Goal: Information Seeking & Learning: Learn about a topic

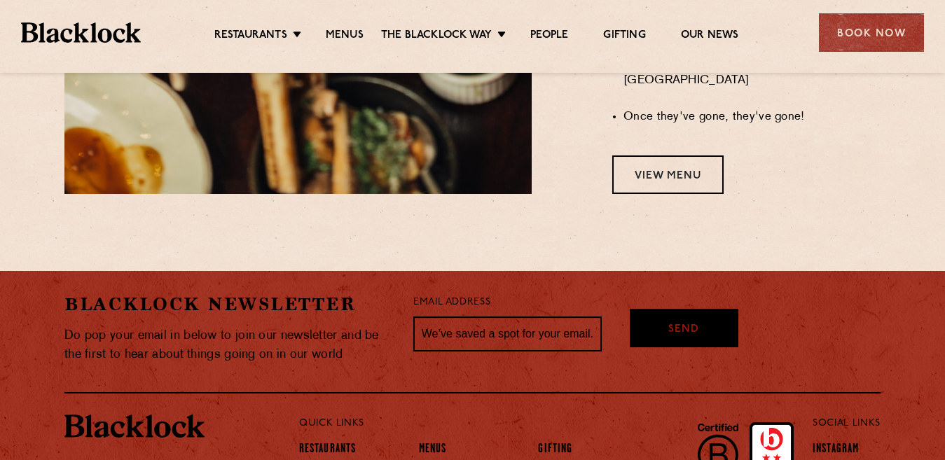
scroll to position [1379, 0]
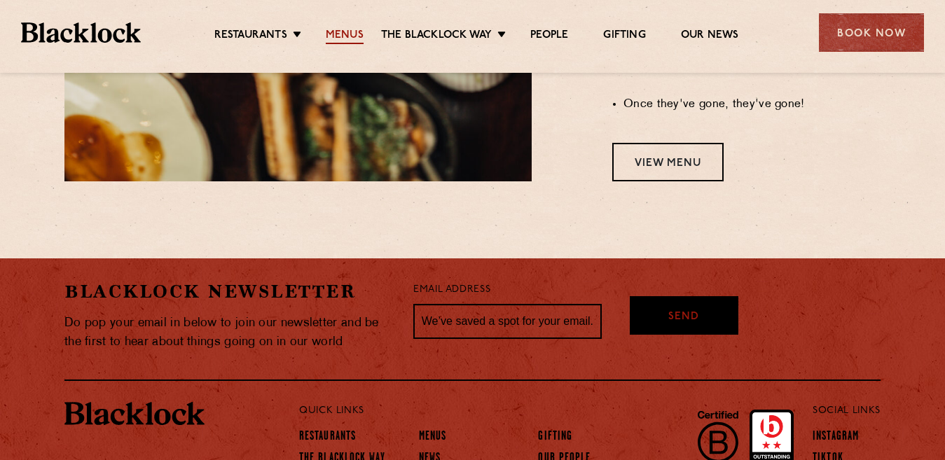
click at [345, 36] on link "Menus" at bounding box center [345, 36] width 38 height 15
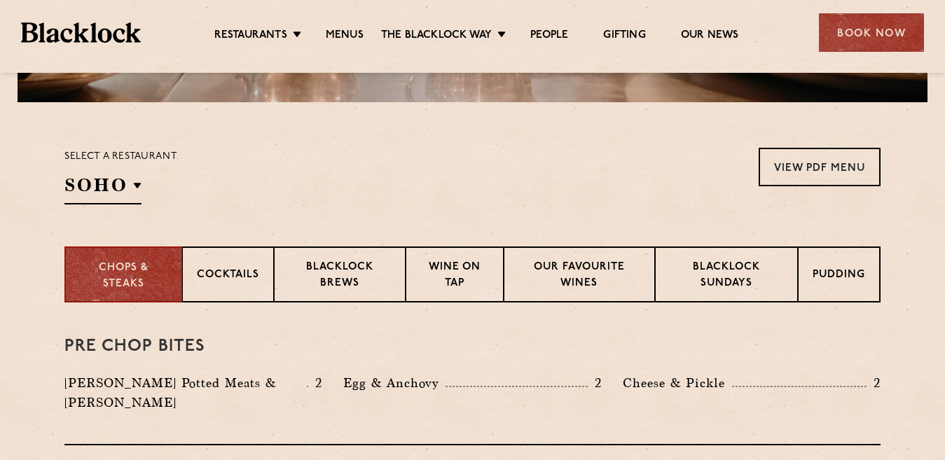
scroll to position [430, 0]
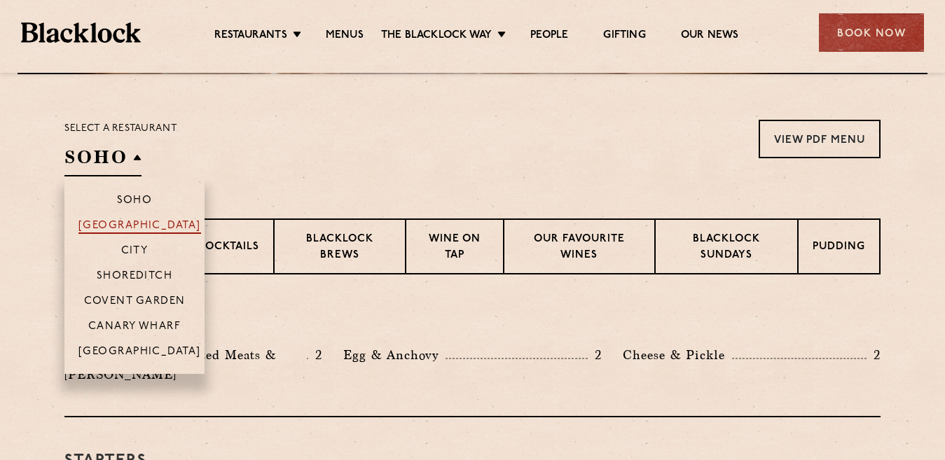
click at [146, 228] on p "[GEOGRAPHIC_DATA]" at bounding box center [139, 227] width 123 height 14
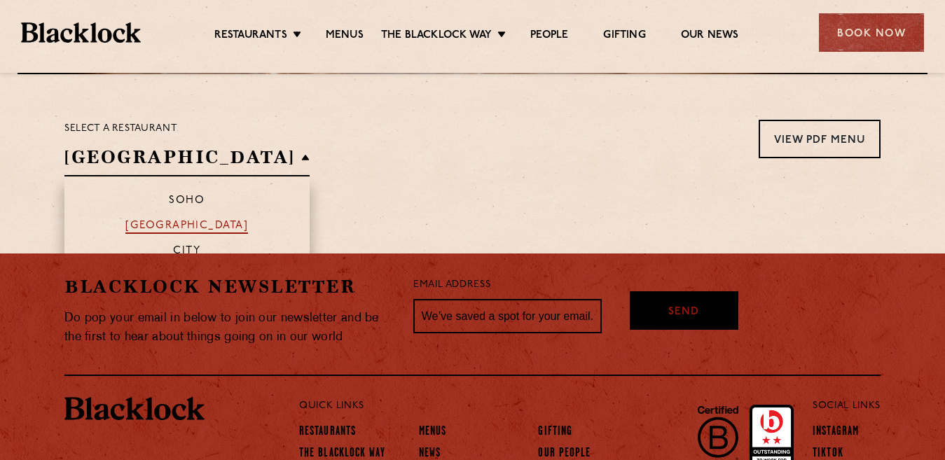
click at [146, 228] on p "[GEOGRAPHIC_DATA]" at bounding box center [186, 227] width 123 height 14
click at [377, 202] on section "Select a restaurant [GEOGRAPHIC_DATA] [GEOGRAPHIC_DATA] [GEOGRAPHIC_DATA] [GEOG…" at bounding box center [472, 146] width 945 height 144
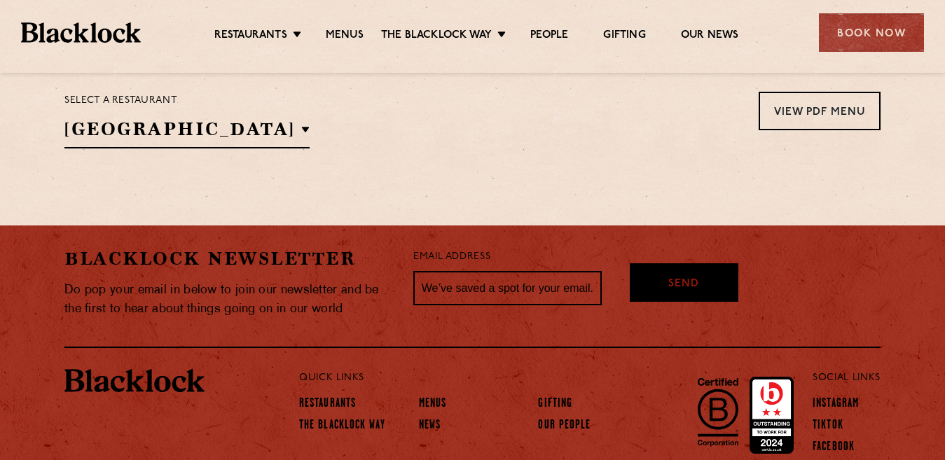
scroll to position [355, 0]
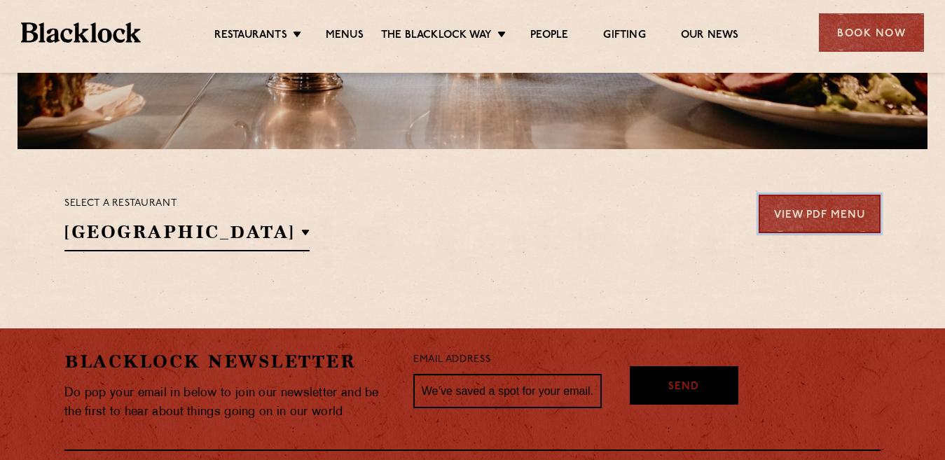
click at [815, 221] on link "View PDF Menu" at bounding box center [819, 214] width 122 height 39
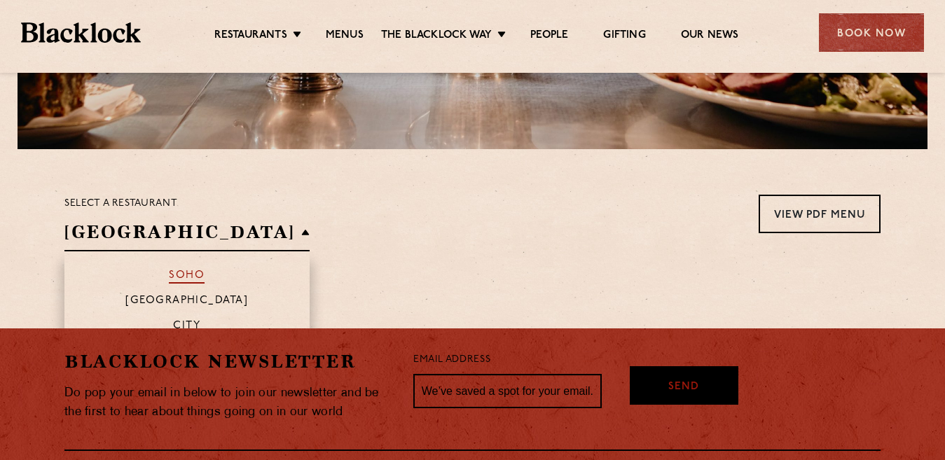
click at [169, 282] on p "Soho" at bounding box center [187, 277] width 36 height 14
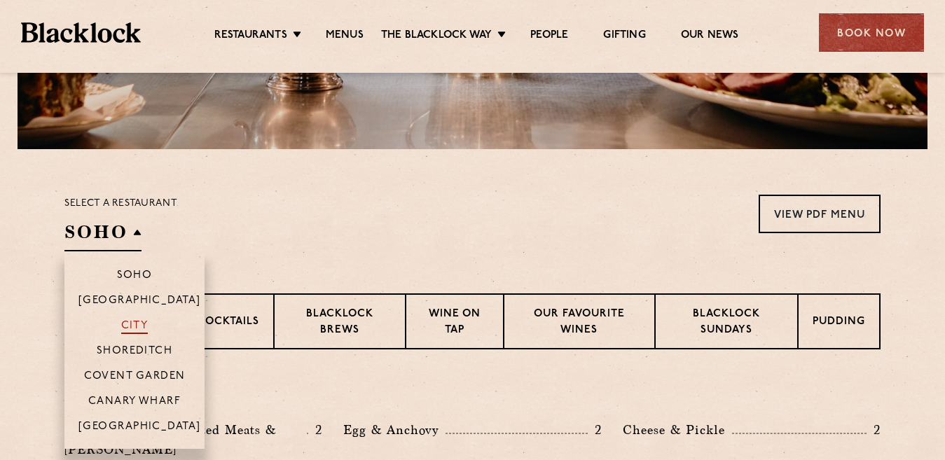
click at [135, 322] on p "City" at bounding box center [134, 327] width 27 height 14
click at [134, 295] on p "[GEOGRAPHIC_DATA]" at bounding box center [139, 302] width 123 height 14
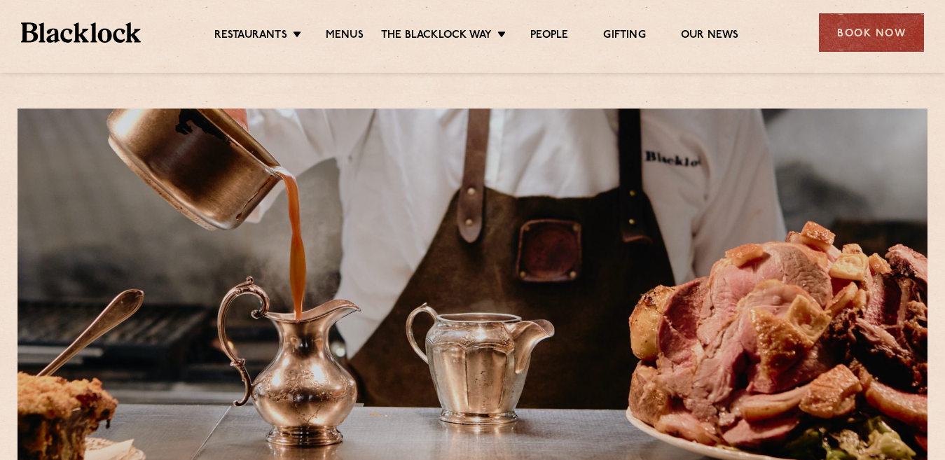
scroll to position [403, 0]
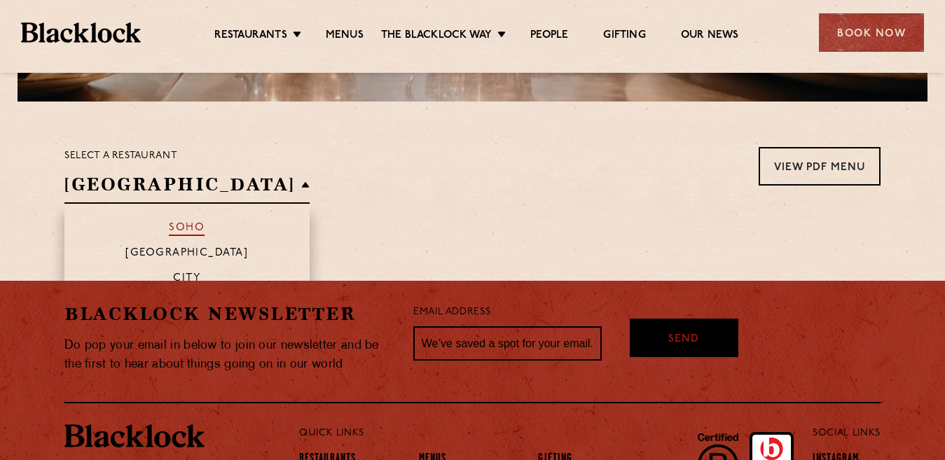
click at [169, 225] on p "Soho" at bounding box center [187, 229] width 36 height 14
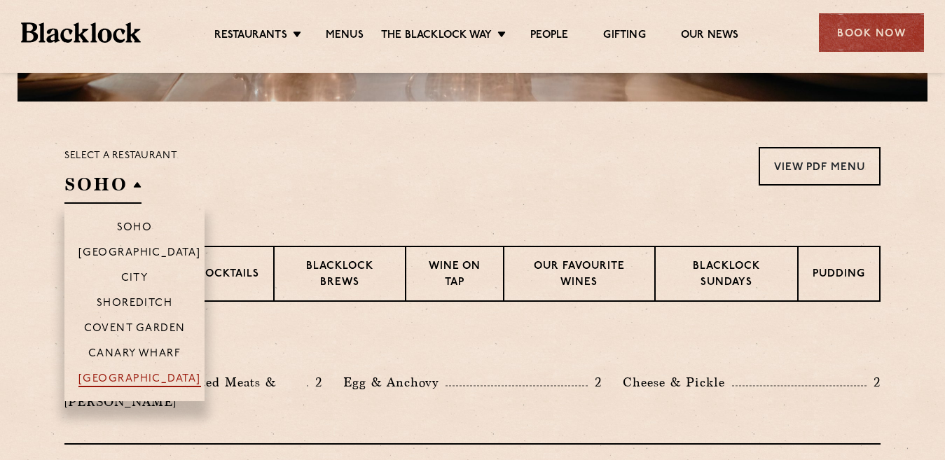
click at [132, 378] on p "[GEOGRAPHIC_DATA]" at bounding box center [139, 380] width 123 height 14
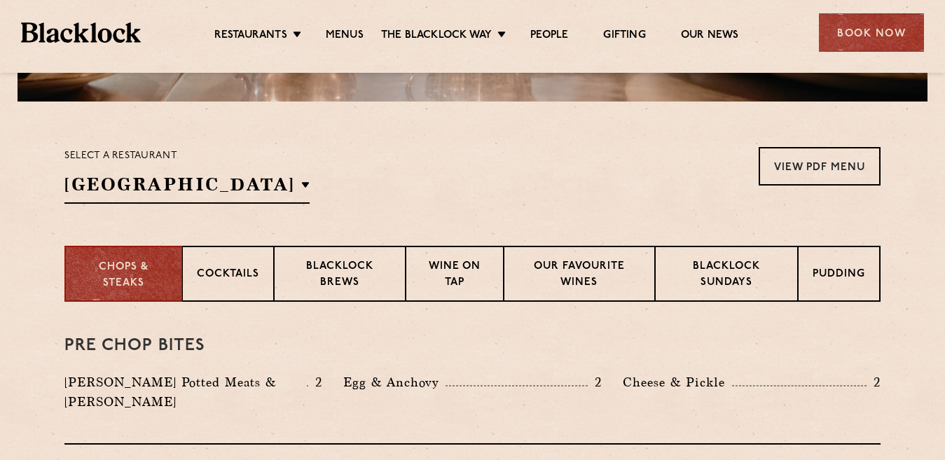
click at [312, 160] on div "Select a restaurant Manchester Soho Birmingham City Shoreditch Covent Garden Ca…" at bounding box center [472, 175] width 816 height 57
click at [239, 269] on p "Cocktails" at bounding box center [228, 276] width 62 height 18
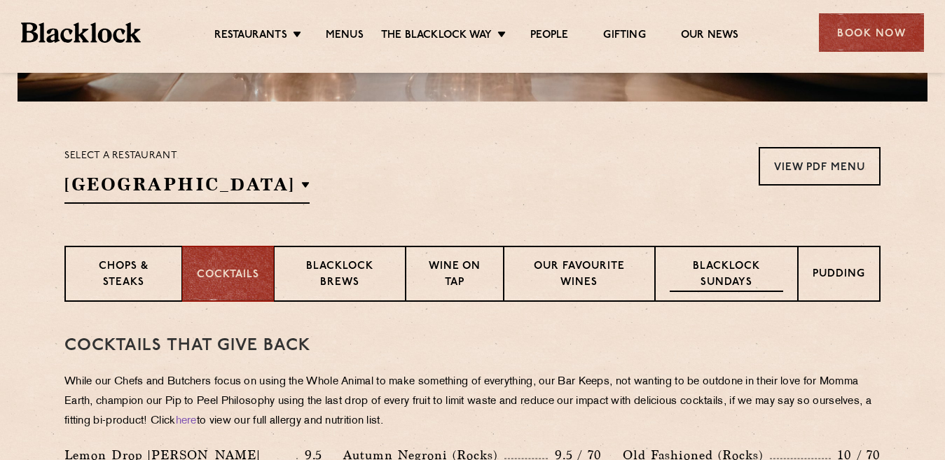
click at [714, 280] on p "Blacklock Sundays" at bounding box center [725, 275] width 113 height 33
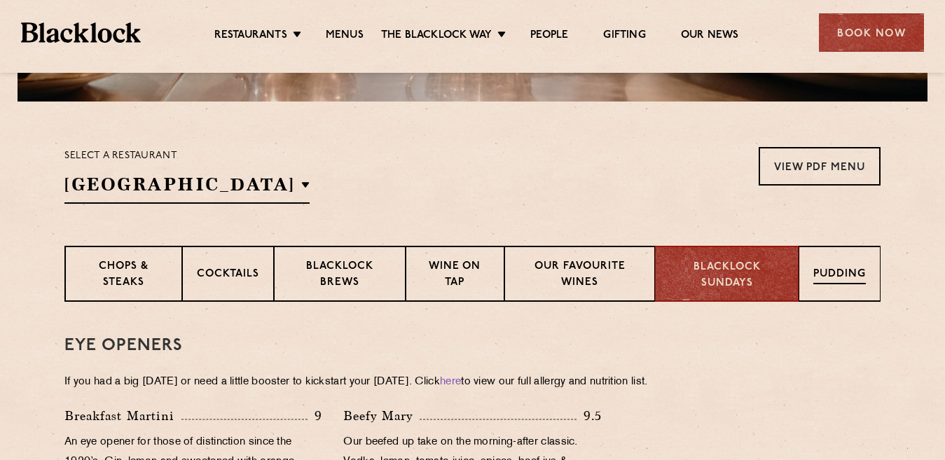
click at [813, 267] on p "Pudding" at bounding box center [839, 276] width 53 height 18
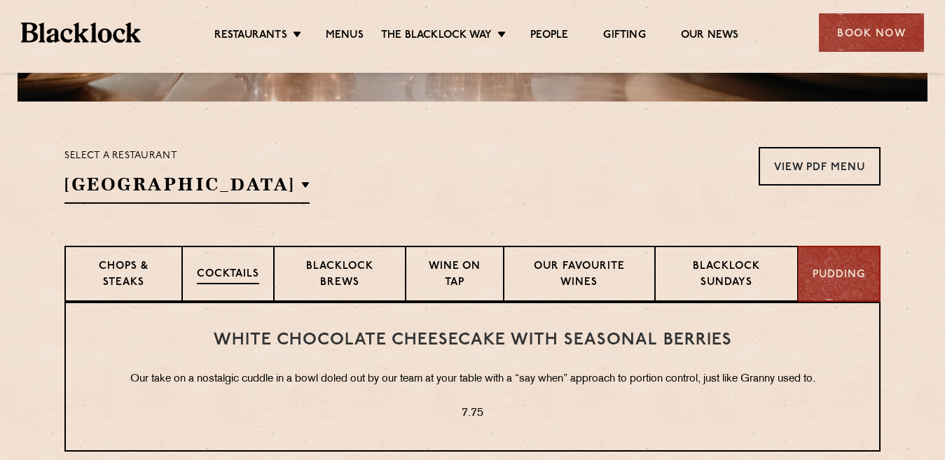
click at [223, 258] on div "Cocktails" at bounding box center [228, 274] width 92 height 56
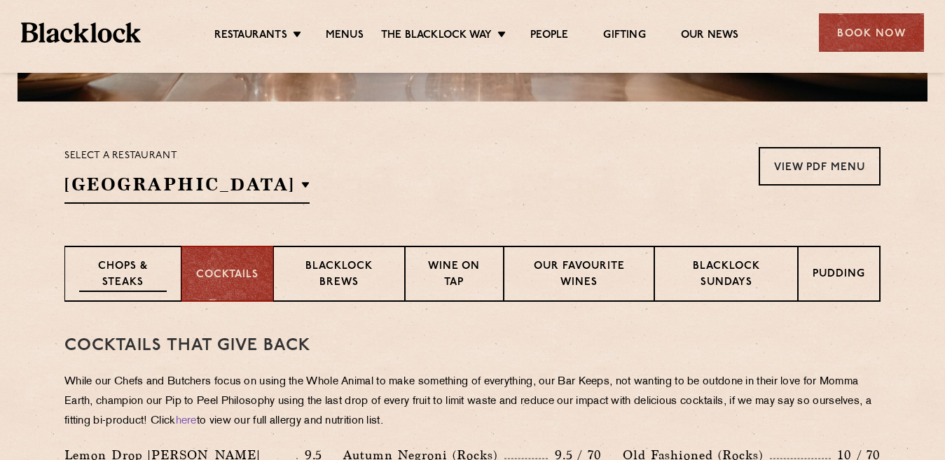
click at [144, 258] on div "Chops & Steaks" at bounding box center [122, 274] width 117 height 56
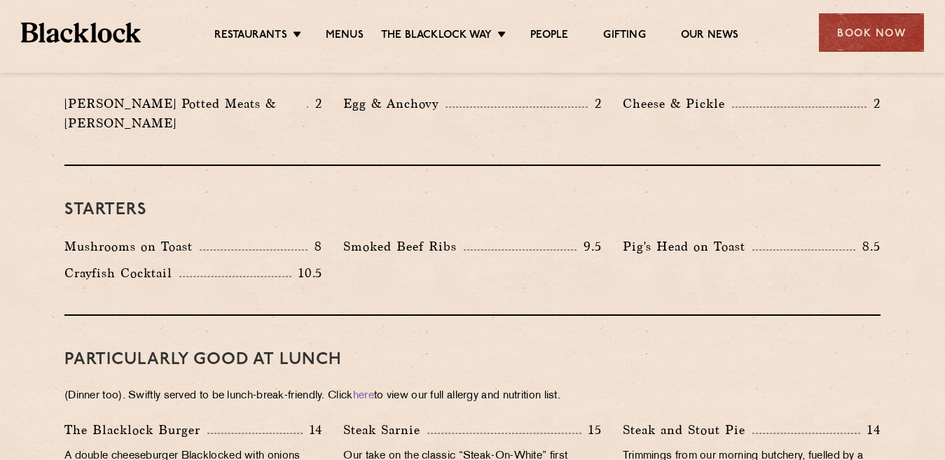
scroll to position [578, 0]
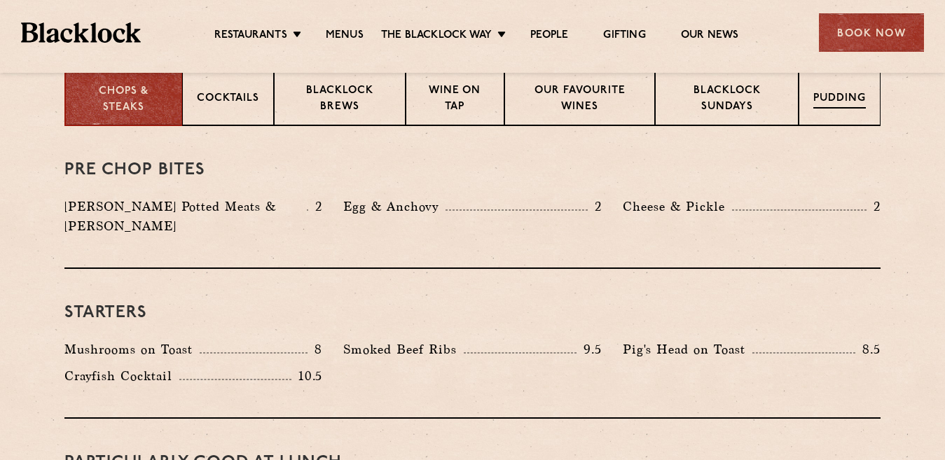
click at [839, 99] on p "Pudding" at bounding box center [839, 100] width 53 height 18
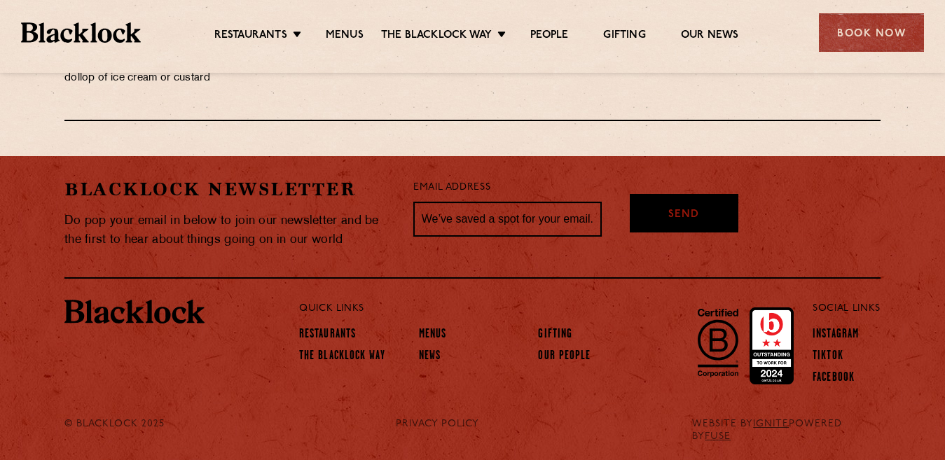
scroll to position [503, 0]
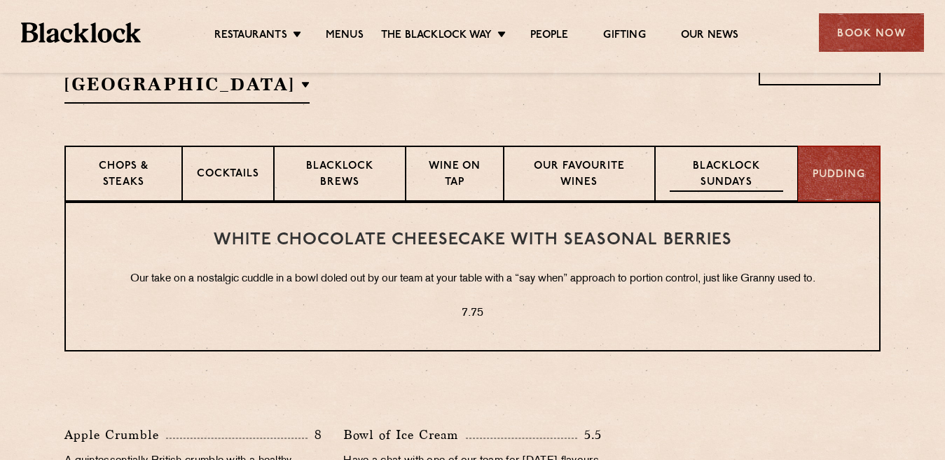
click at [735, 182] on p "Blacklock Sundays" at bounding box center [725, 175] width 113 height 33
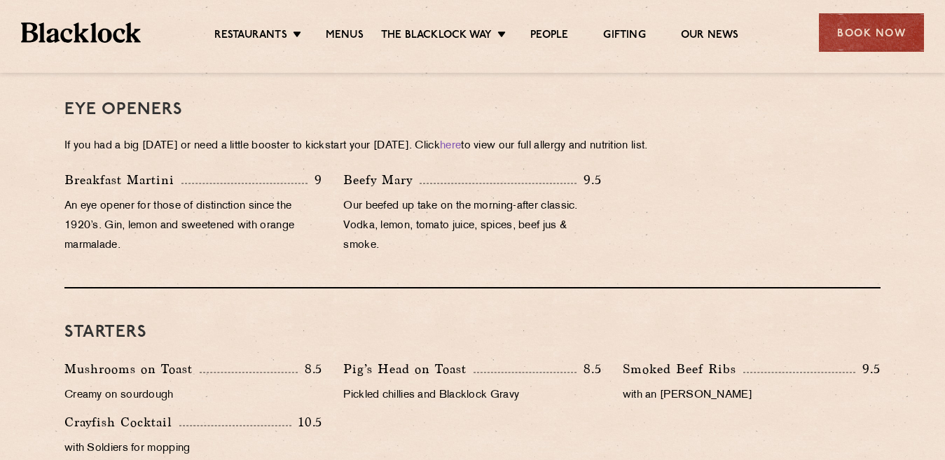
scroll to position [236, 0]
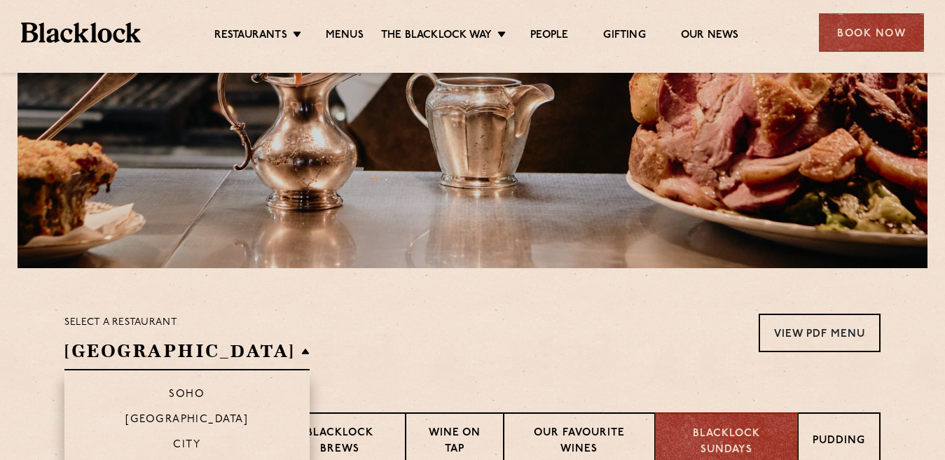
click at [200, 345] on h2 "[GEOGRAPHIC_DATA]" at bounding box center [186, 355] width 245 height 32
click at [168, 418] on p "[GEOGRAPHIC_DATA]" at bounding box center [186, 421] width 123 height 14
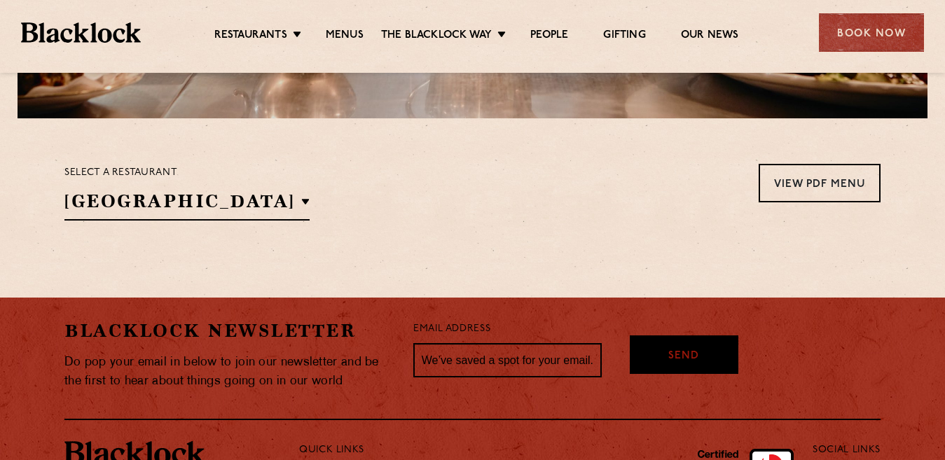
scroll to position [395, 0]
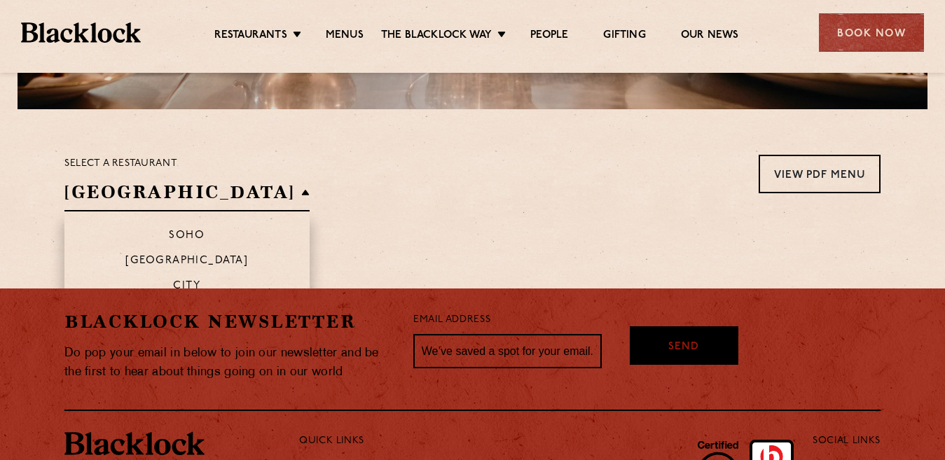
click at [200, 191] on h2 "[GEOGRAPHIC_DATA]" at bounding box center [186, 196] width 245 height 32
click at [173, 281] on p "City" at bounding box center [186, 287] width 27 height 14
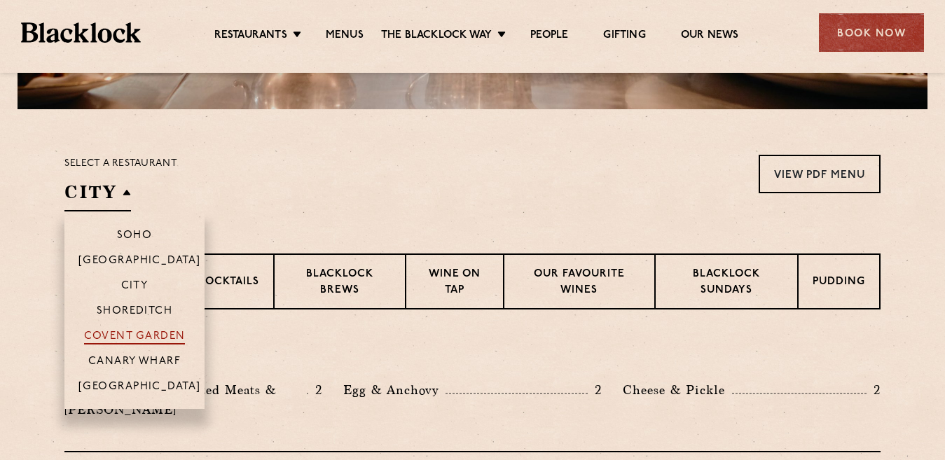
click at [141, 335] on p "Covent Garden" at bounding box center [135, 338] width 102 height 14
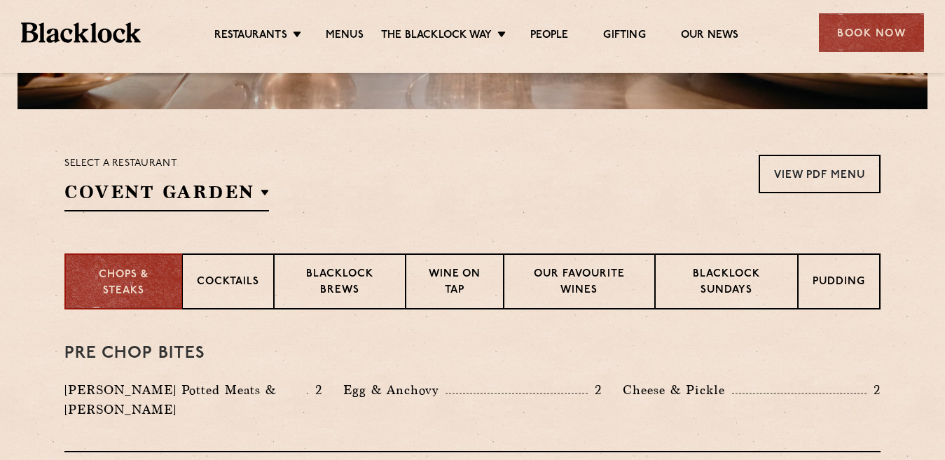
click at [324, 229] on section "Select a restaurant Covent Garden Soho Birmingham City Shoreditch Covent Garden…" at bounding box center [472, 181] width 945 height 144
click at [371, 285] on p "Blacklock Brews" at bounding box center [340, 283] width 102 height 33
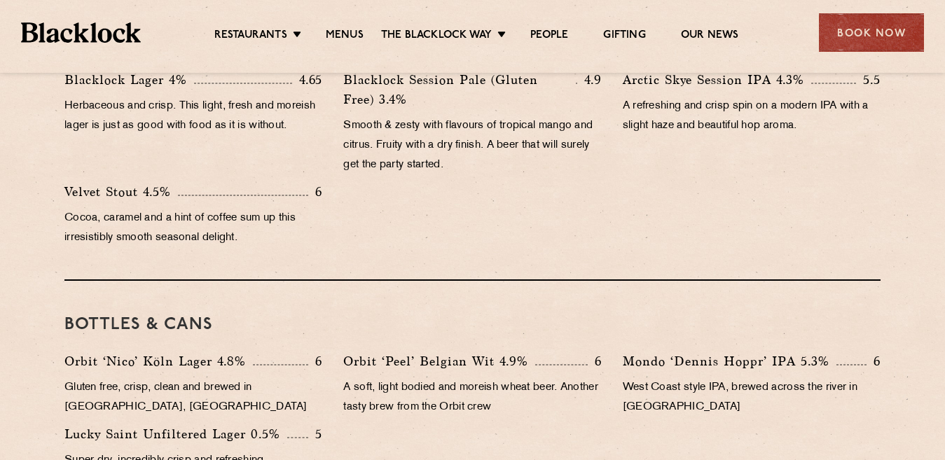
scroll to position [1200, 0]
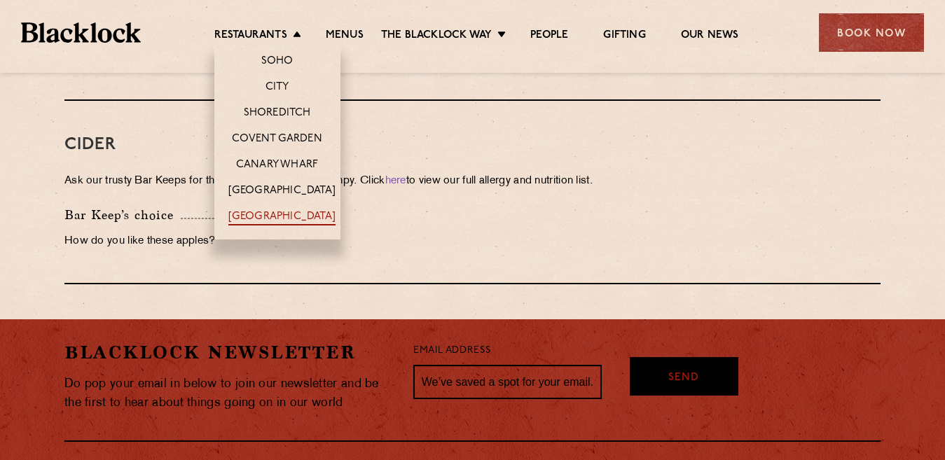
click at [296, 218] on link "[GEOGRAPHIC_DATA]" at bounding box center [281, 217] width 107 height 15
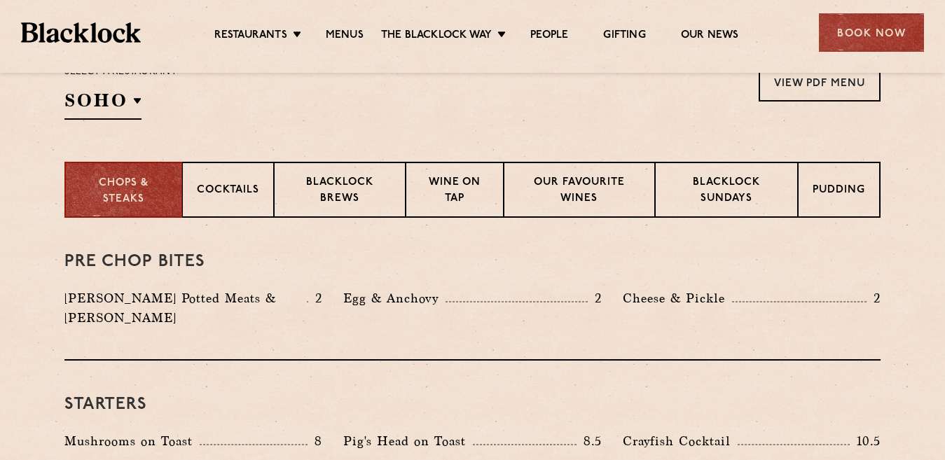
scroll to position [515, 0]
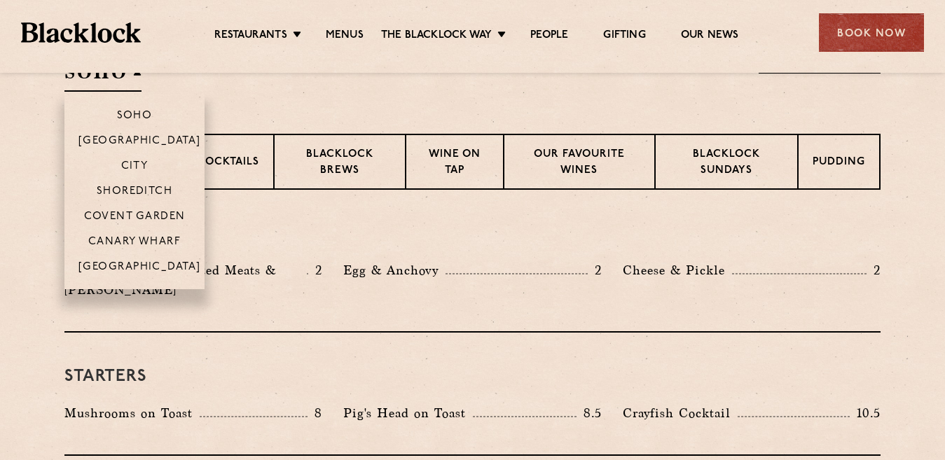
click at [113, 88] on h2 "SOHO" at bounding box center [102, 76] width 77 height 32
click at [131, 141] on p "[GEOGRAPHIC_DATA]" at bounding box center [139, 142] width 123 height 14
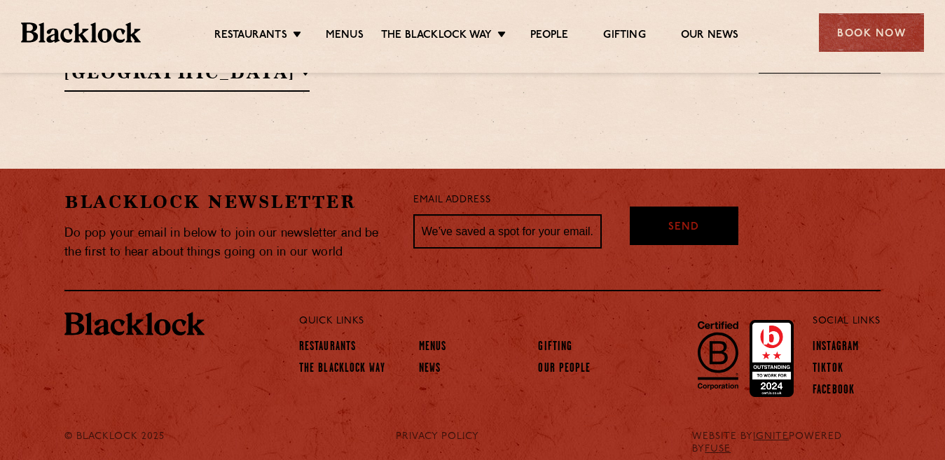
click at [328, 113] on section "Select a restaurant [GEOGRAPHIC_DATA] [GEOGRAPHIC_DATA] [GEOGRAPHIC_DATA] [GEOG…" at bounding box center [472, 61] width 945 height 144
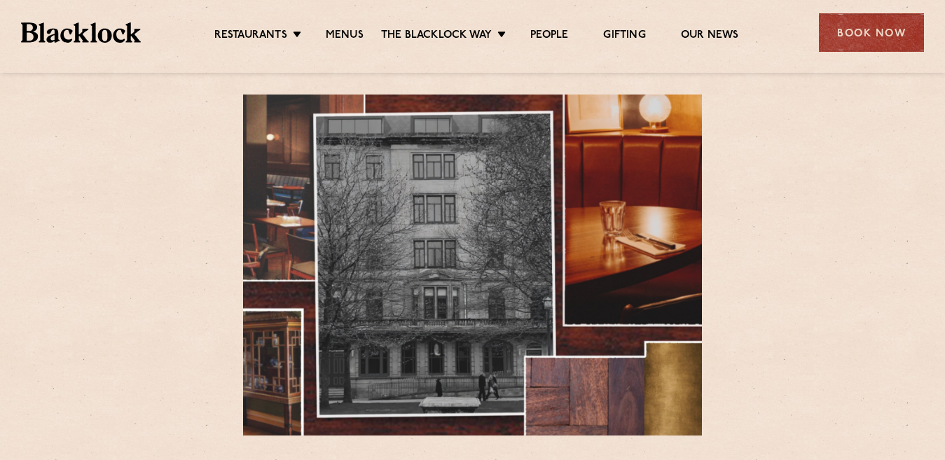
scroll to position [403, 0]
